Goal: Find specific page/section: Find specific page/section

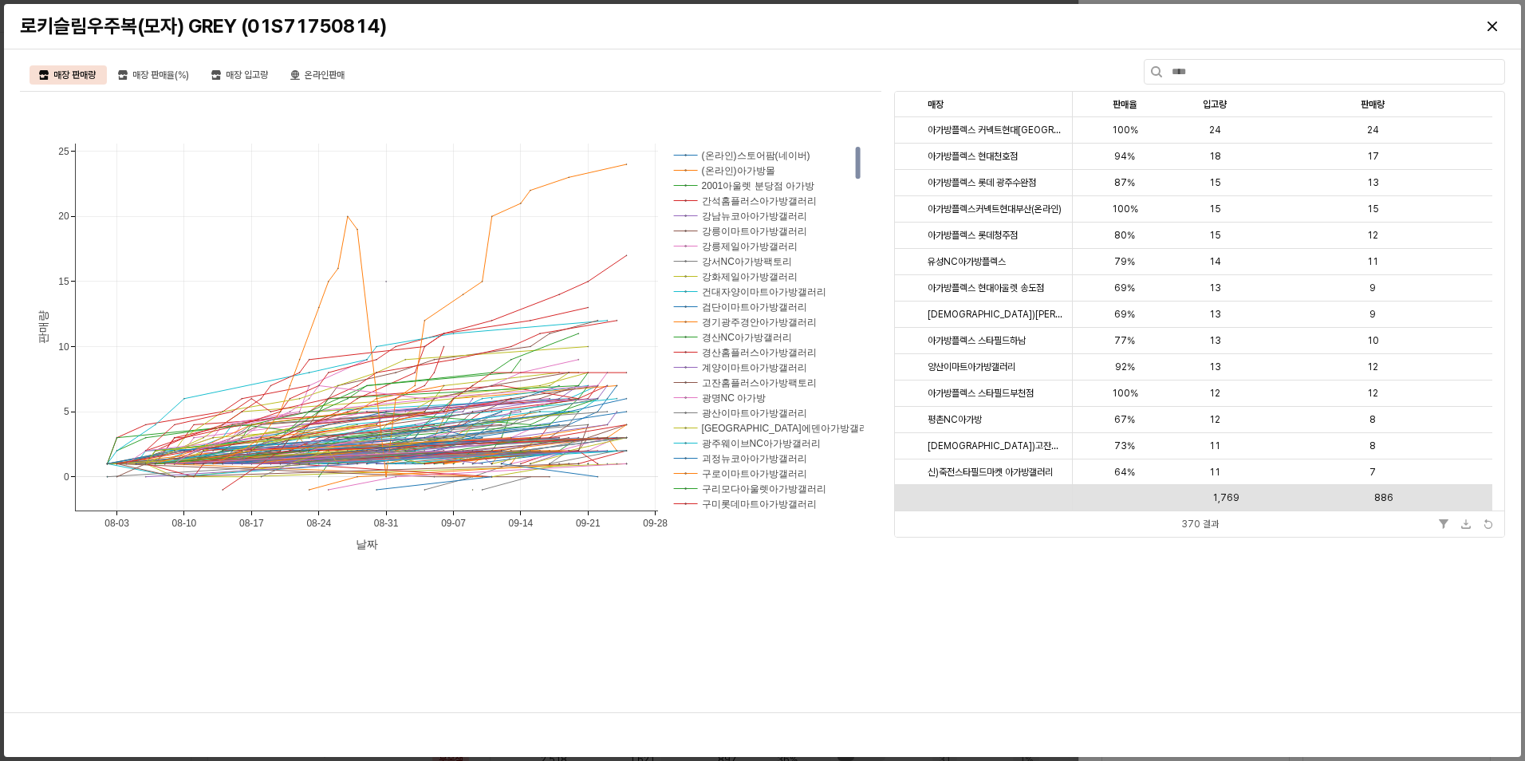
scroll to position [38, 0]
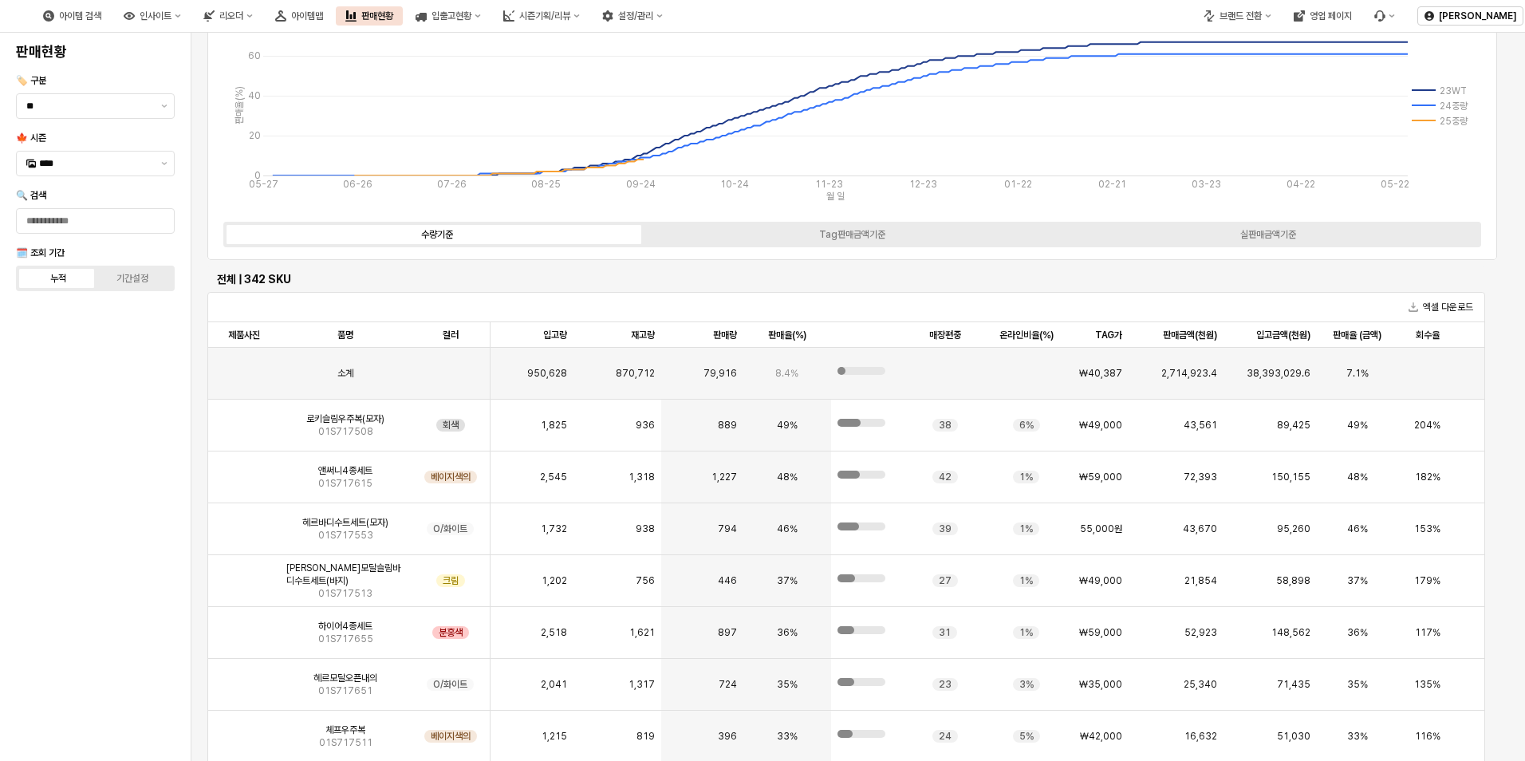
scroll to position [128, 0]
click at [286, 14] on icon "아이템맵" at bounding box center [280, 15] width 11 height 11
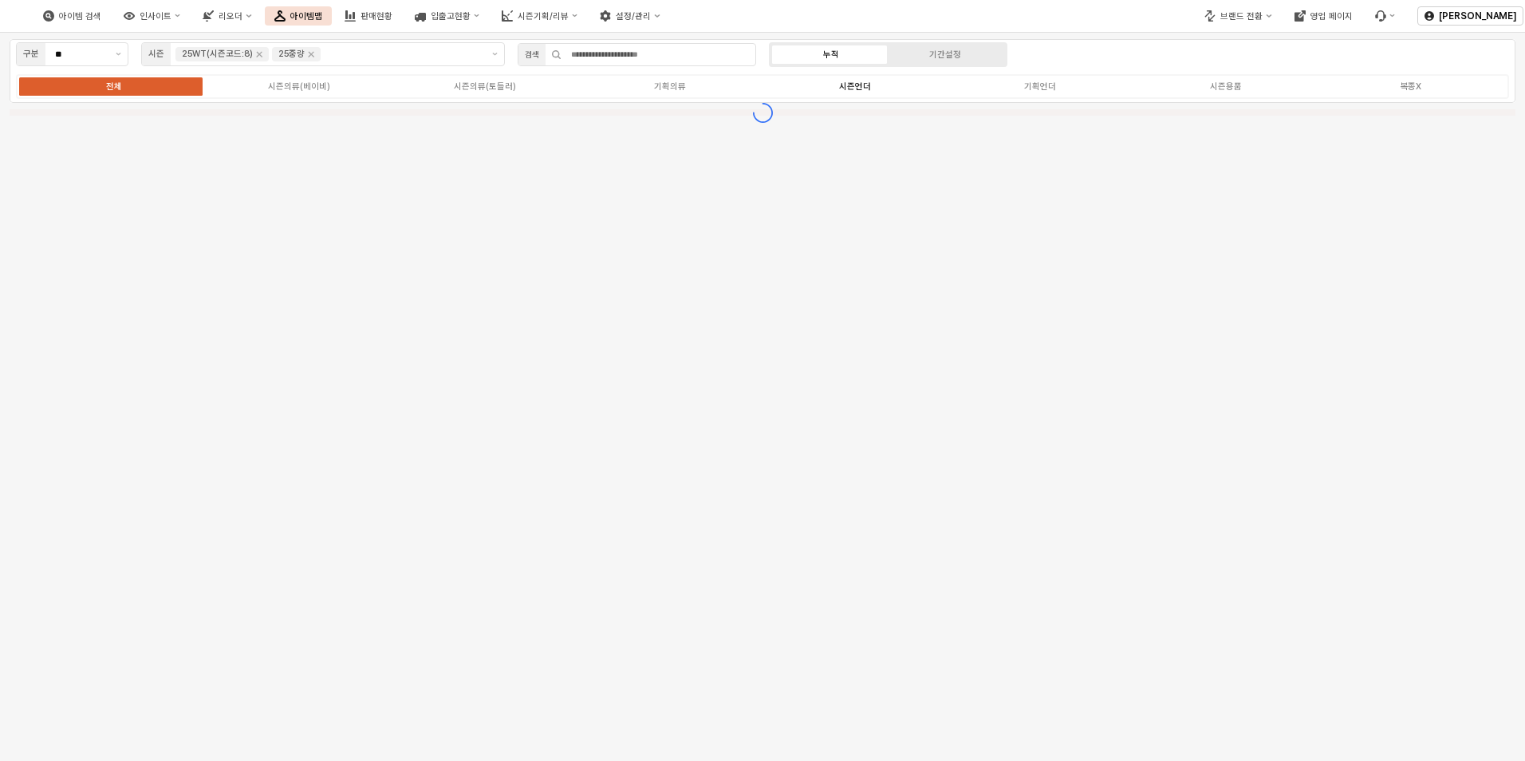
click at [868, 91] on div "시즌언더" at bounding box center [855, 86] width 32 height 10
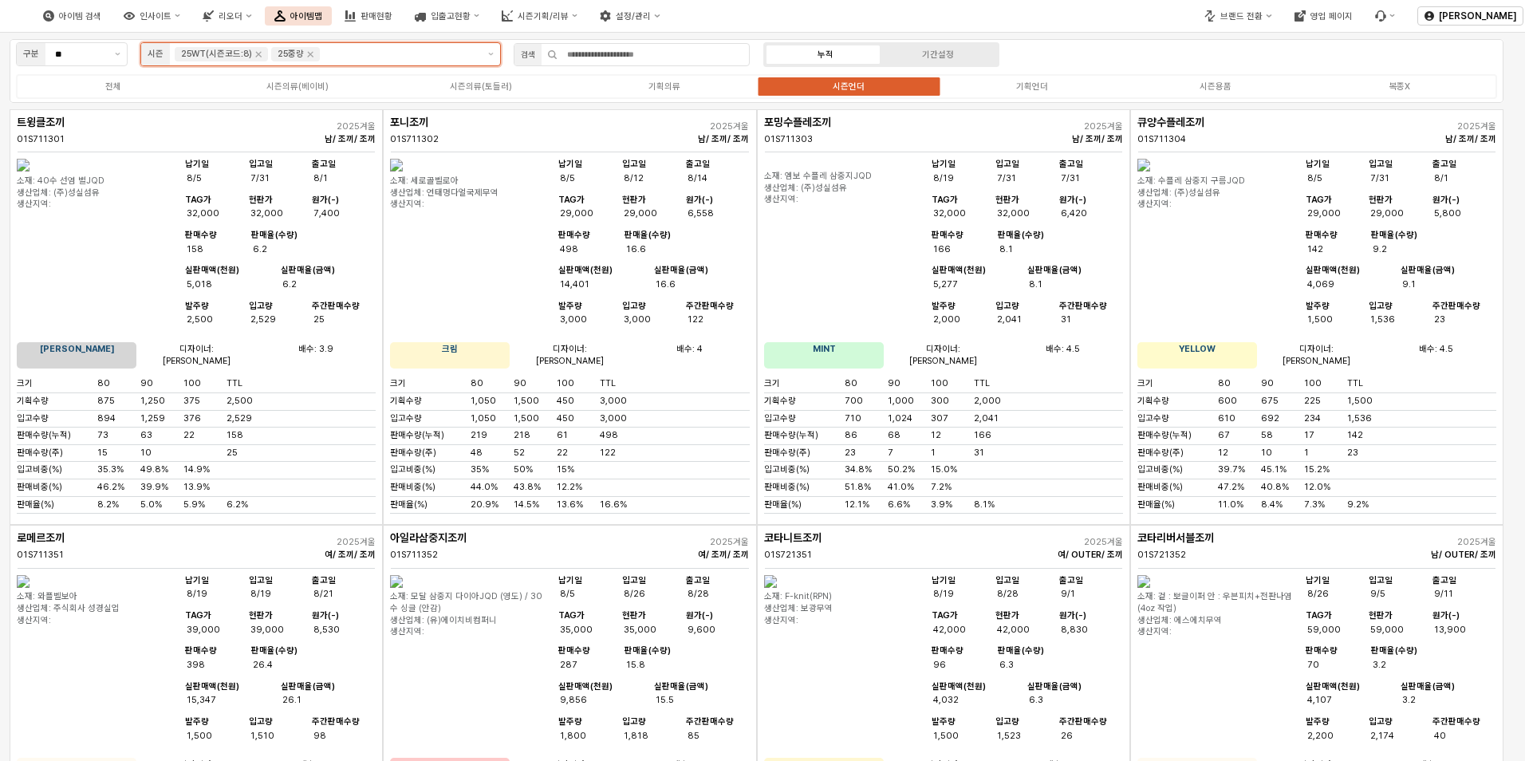
click at [372, 55] on input "앱 프레임" at bounding box center [400, 54] width 154 height 14
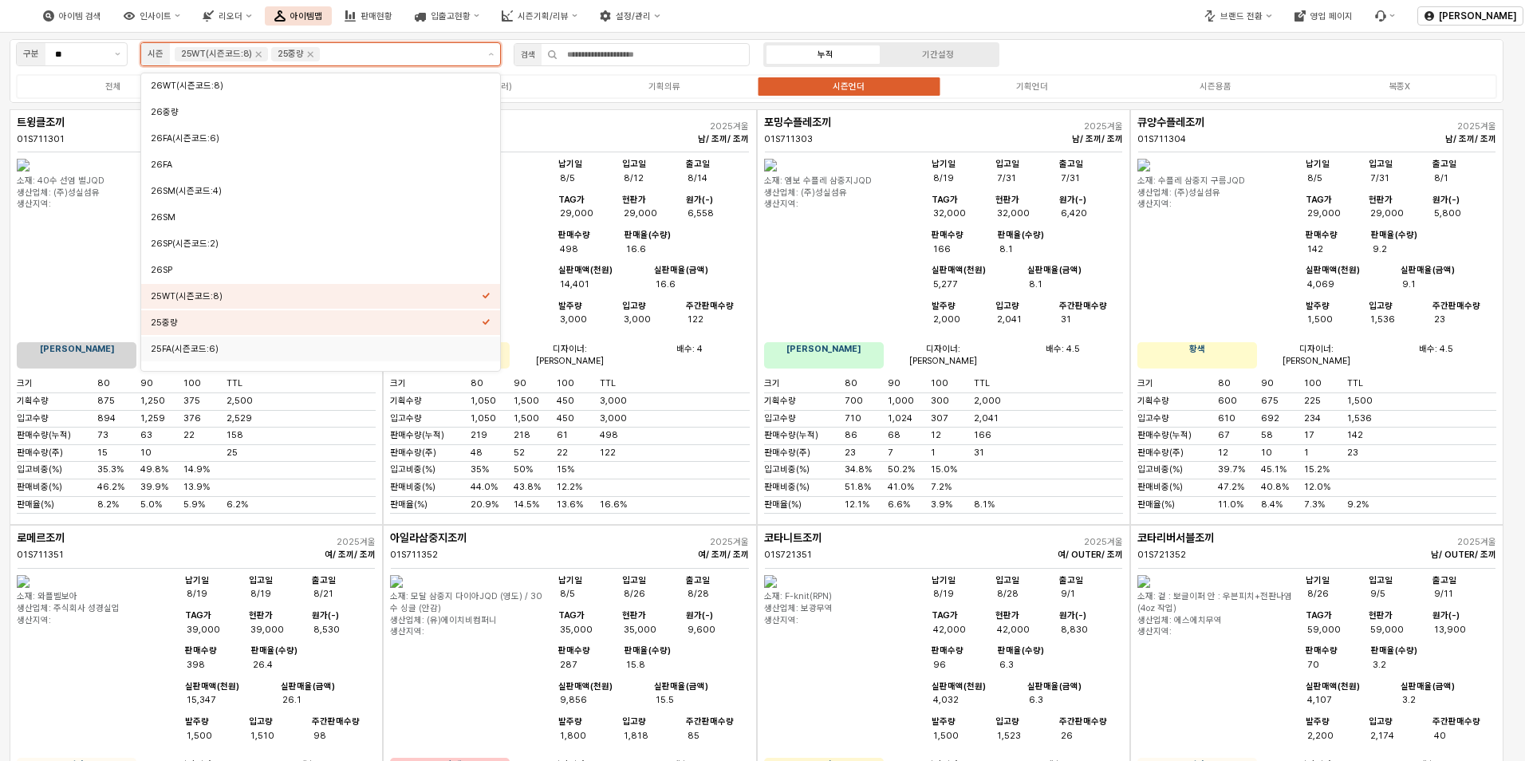
click at [336, 346] on div "25FA(시즌코드:6)" at bounding box center [316, 349] width 331 height 12
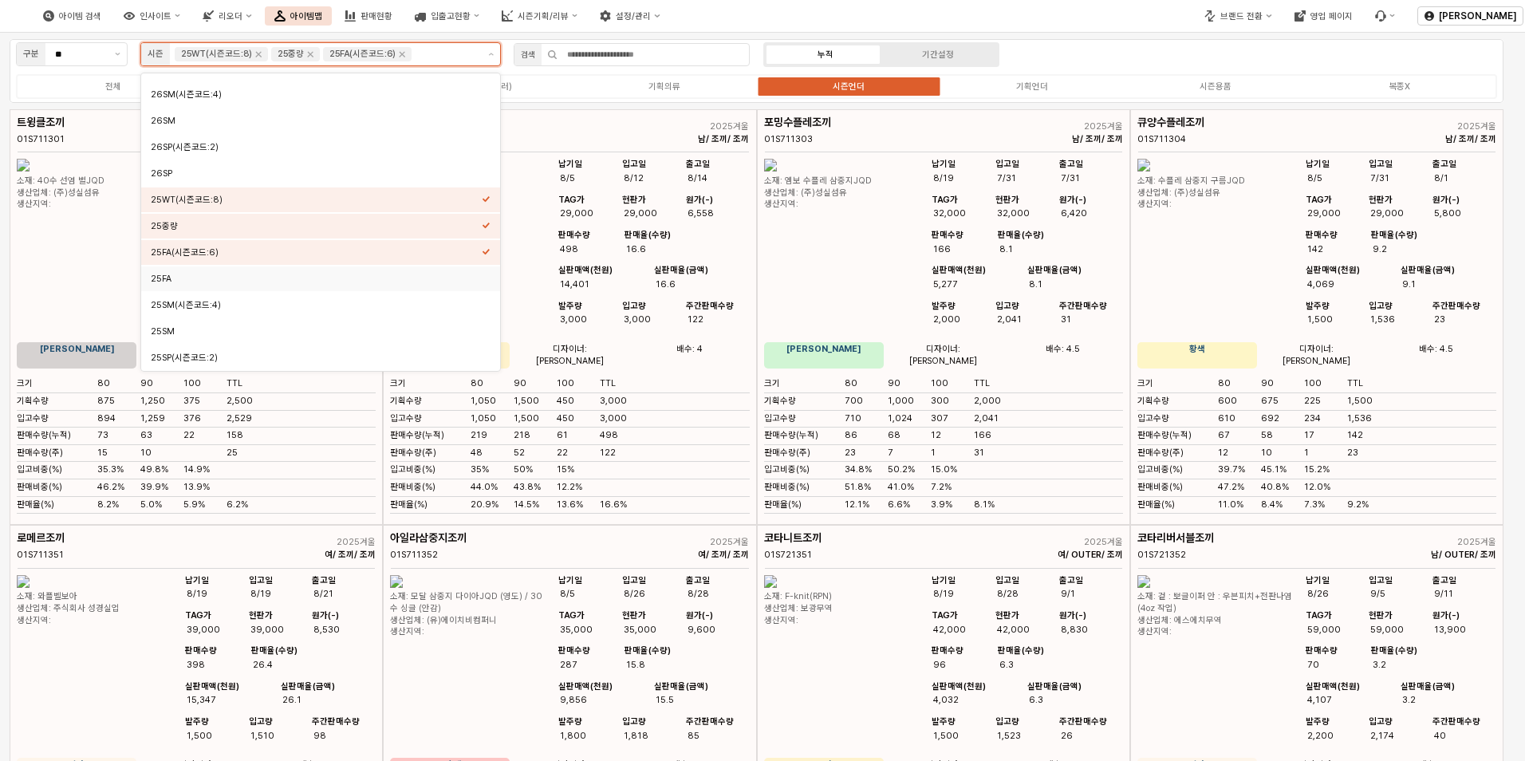
click at [376, 277] on div "25FA" at bounding box center [316, 279] width 331 height 12
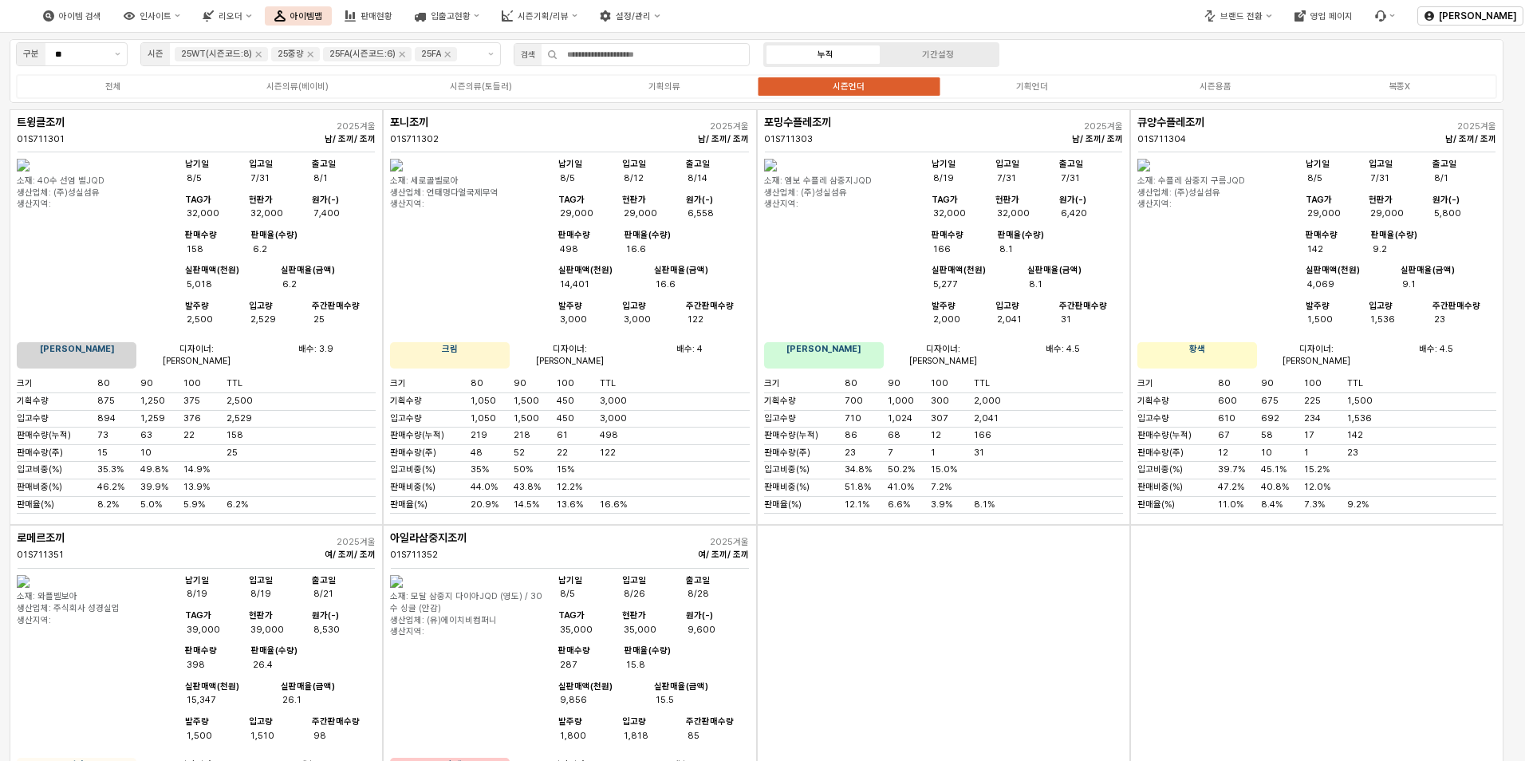
click at [1206, 72] on div "구분 ** 시즌 25WT(시즌코드:8) 25중량 25FA(시즌코드:6) 25FA 검색 누적 기간설정 전체 시즌의류(베이비) 시즌의류(토들러) …" at bounding box center [756, 71] width 1493 height 64
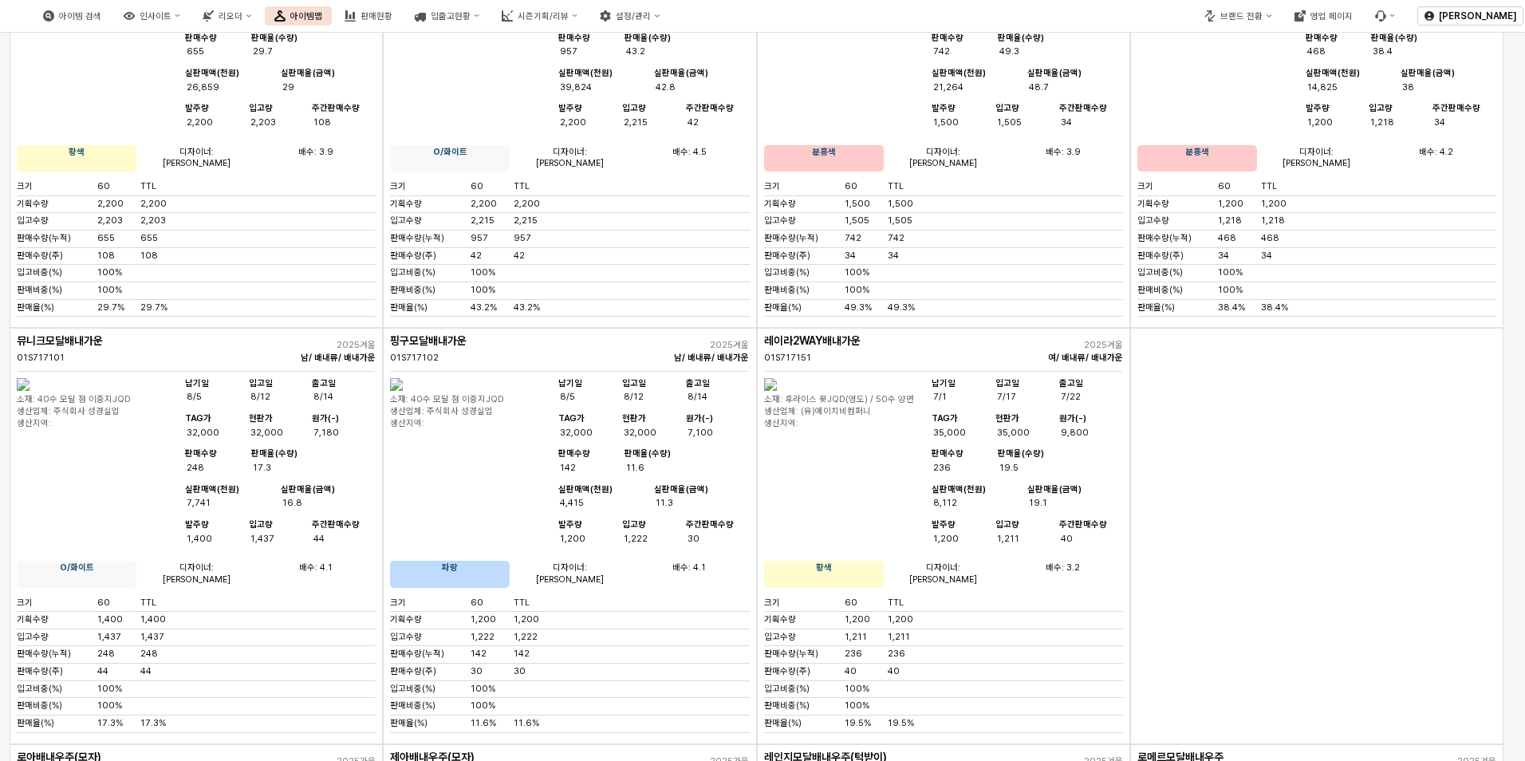
scroll to position [0, 0]
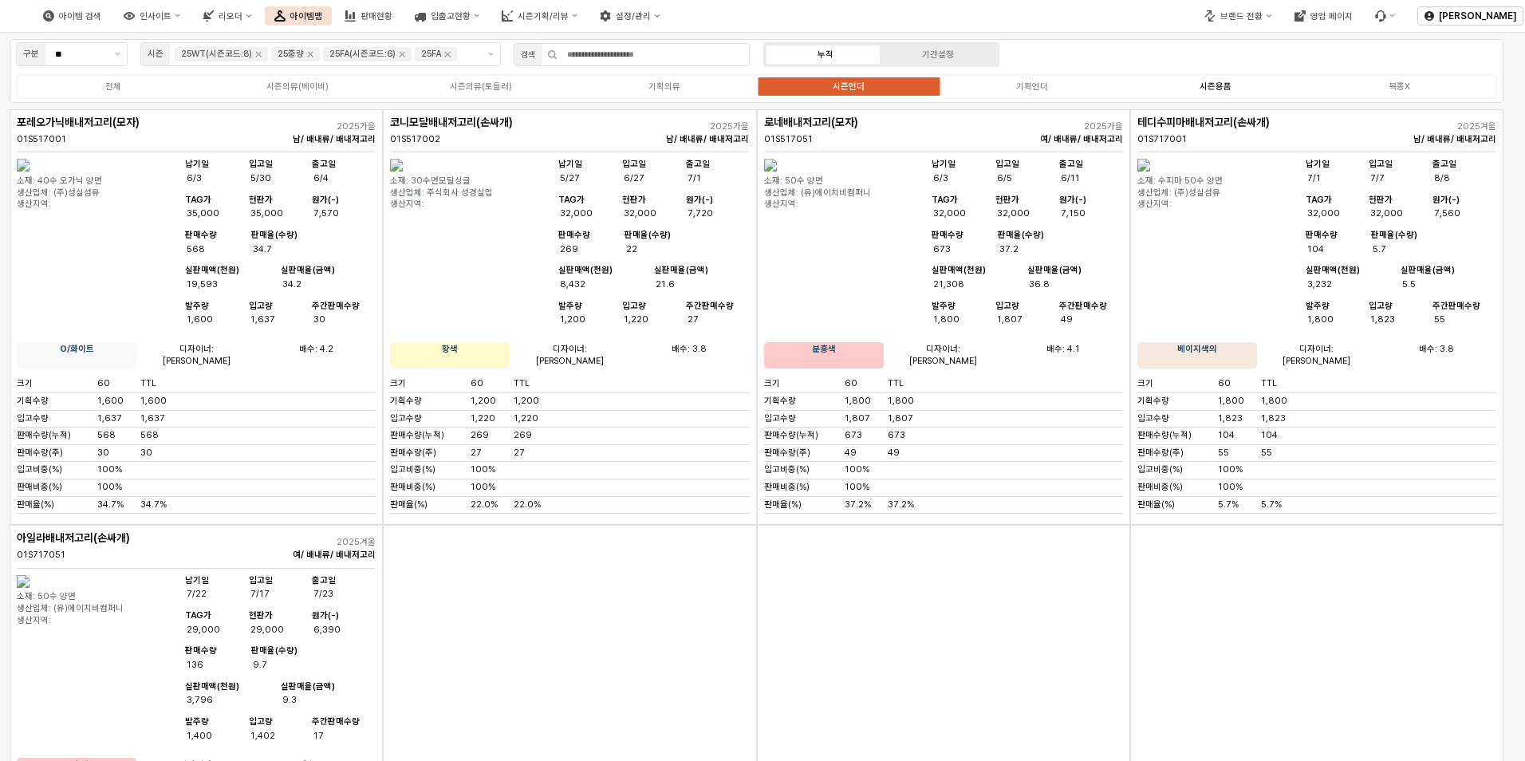
click at [1214, 84] on div "시즌용품" at bounding box center [1215, 86] width 32 height 10
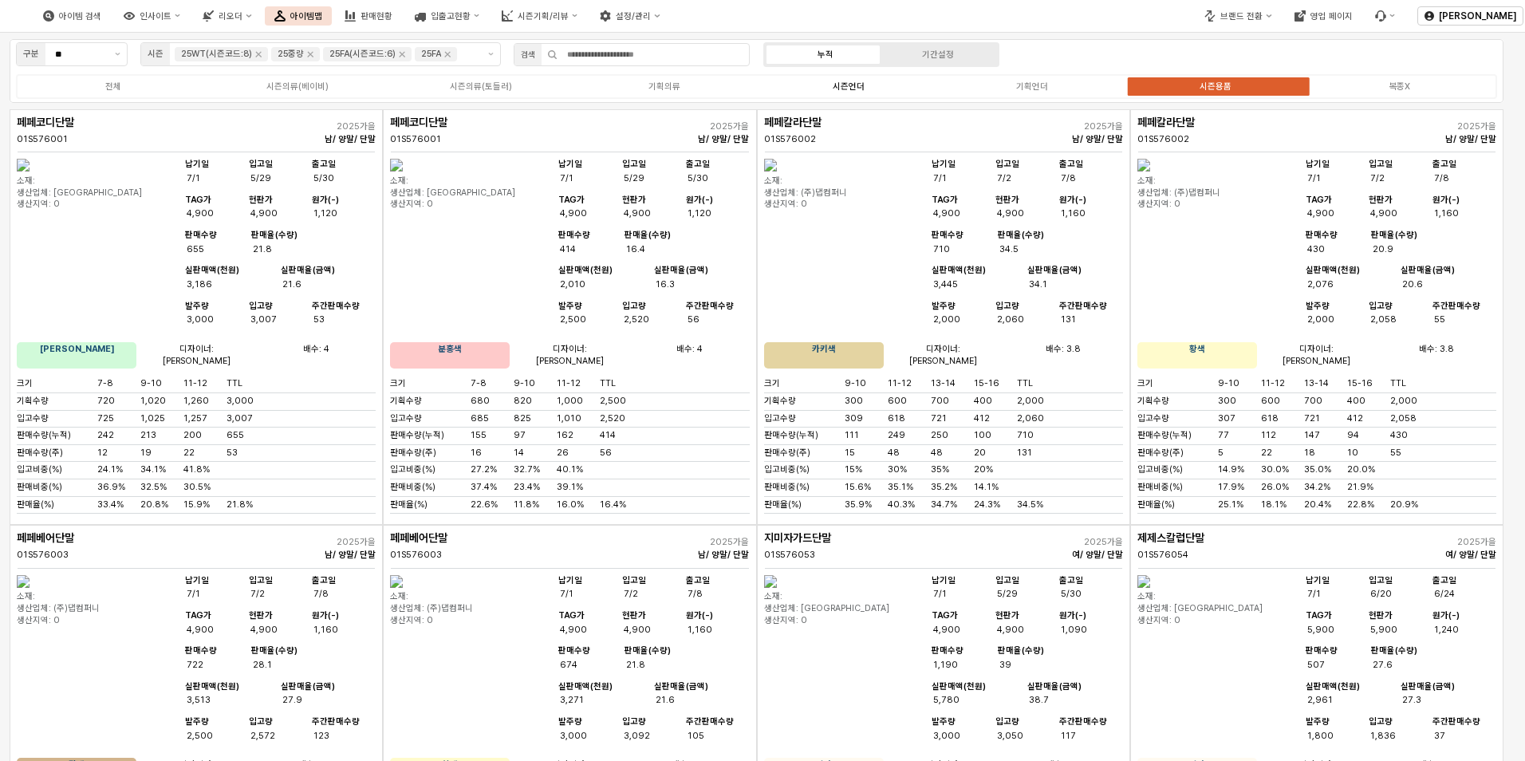
click at [834, 85] on div "시즌언더" at bounding box center [848, 86] width 32 height 10
